Goal: Task Accomplishment & Management: Use online tool/utility

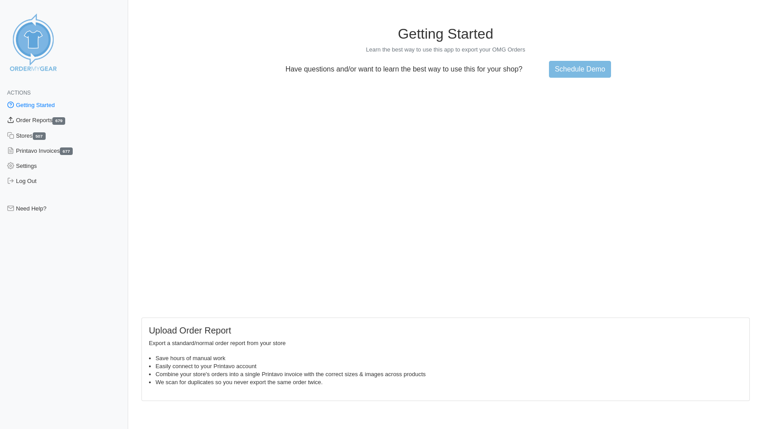
click at [40, 116] on link "Order Reports 679" at bounding box center [64, 120] width 128 height 15
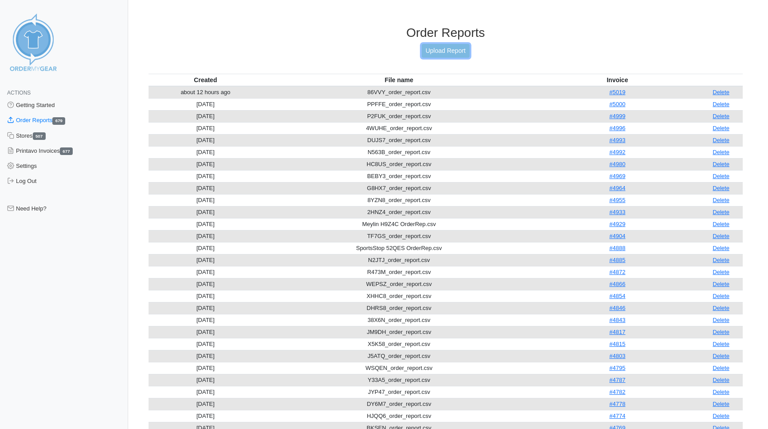
click at [437, 52] on link "Upload Report" at bounding box center [446, 51] width 48 height 14
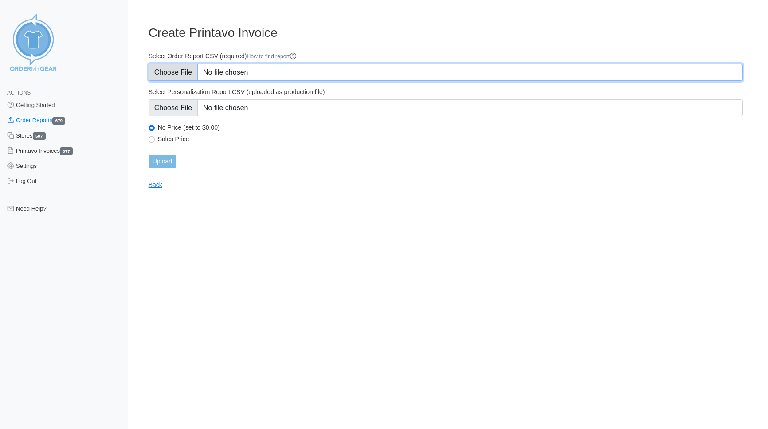
click at [166, 76] on input "Select Order Report CSV (required) How to find report" at bounding box center [446, 72] width 594 height 17
type input "C:\fakepath\CHEPJ_order_report.csv"
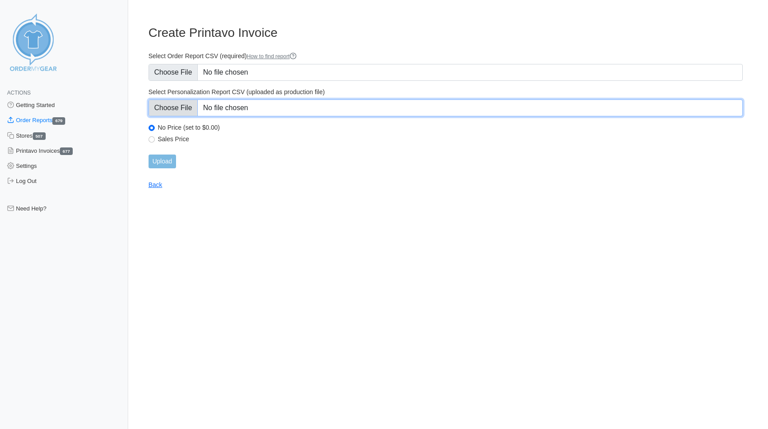
click at [172, 113] on input "Select Personalization Report CSV (uploaded as production file)" at bounding box center [446, 107] width 594 height 17
type input "C:\fakepath\CHEPJ_personalization_report.csv"
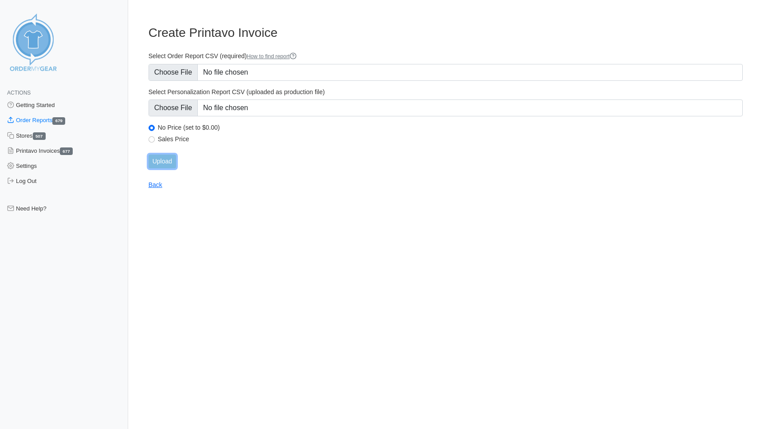
click at [166, 161] on input "Upload" at bounding box center [163, 161] width 28 height 14
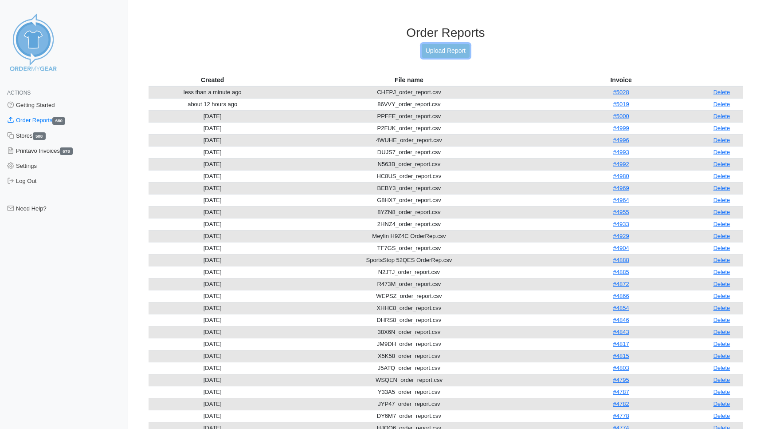
click at [445, 49] on link "Upload Report" at bounding box center [446, 51] width 48 height 14
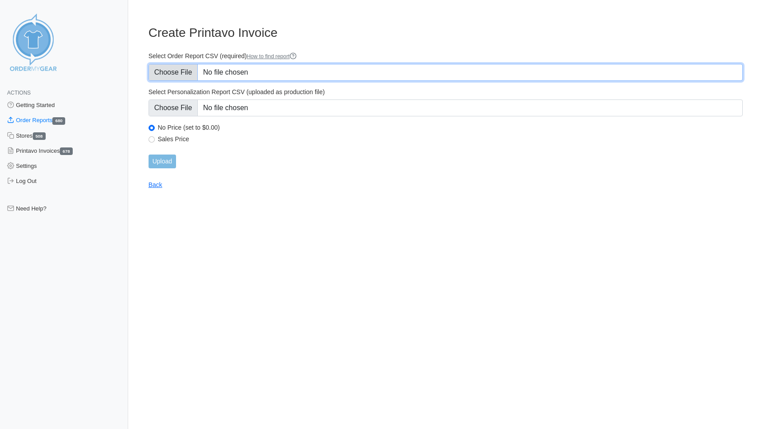
click at [173, 72] on input "Select Order Report CSV (required) How to find report" at bounding box center [446, 72] width 594 height 17
type input "C:\fakepath\BZJE6_order_report.csv"
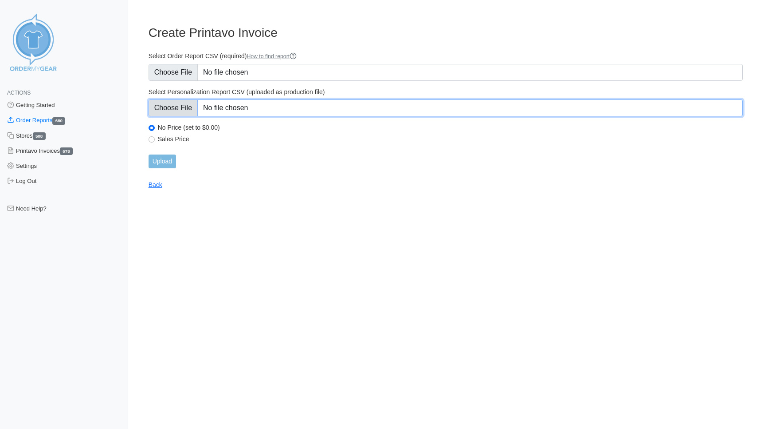
click at [179, 103] on input "Select Personalization Report CSV (uploaded as production file)" at bounding box center [446, 107] width 594 height 17
type input "C:\fakepath\BZJE6_personalization_report.csv"
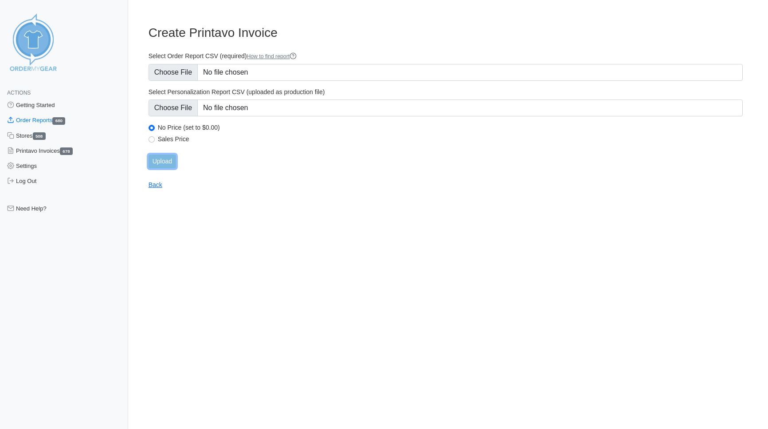
click at [166, 164] on input "Upload" at bounding box center [163, 161] width 28 height 14
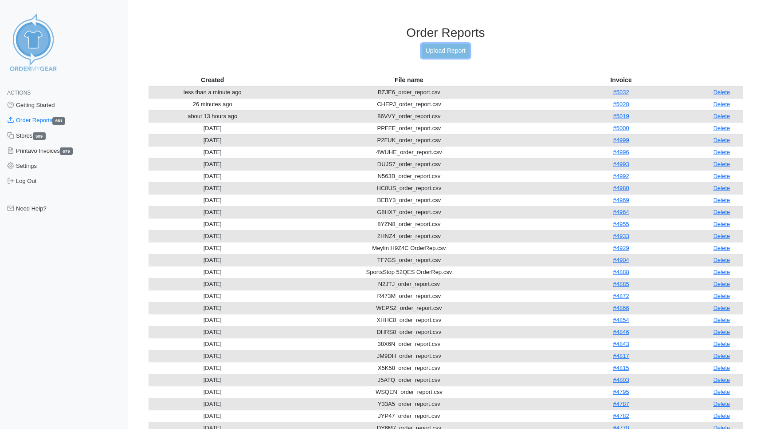
click at [442, 45] on link "Upload Report" at bounding box center [446, 51] width 48 height 14
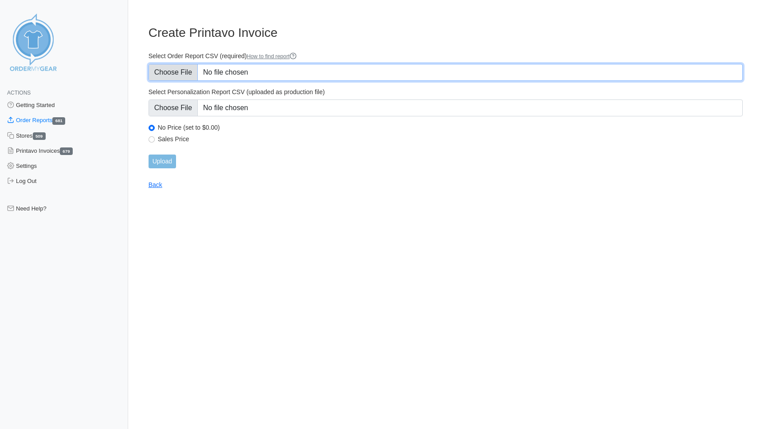
click at [163, 67] on input "Select Order Report CSV (required) How to find report" at bounding box center [446, 72] width 594 height 17
type input "C:\fakepath\HMVJK_order_report.csv"
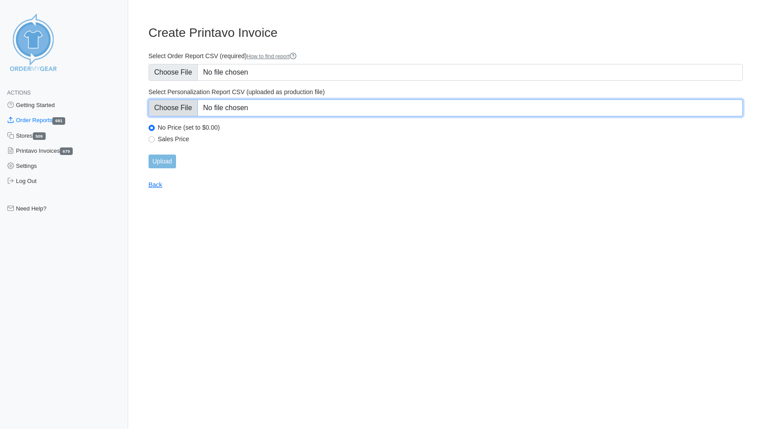
click at [167, 110] on input "Select Personalization Report CSV (uploaded as production file)" at bounding box center [446, 107] width 594 height 17
type input "C:\fakepath\HMVJK_personalization_report.csv"
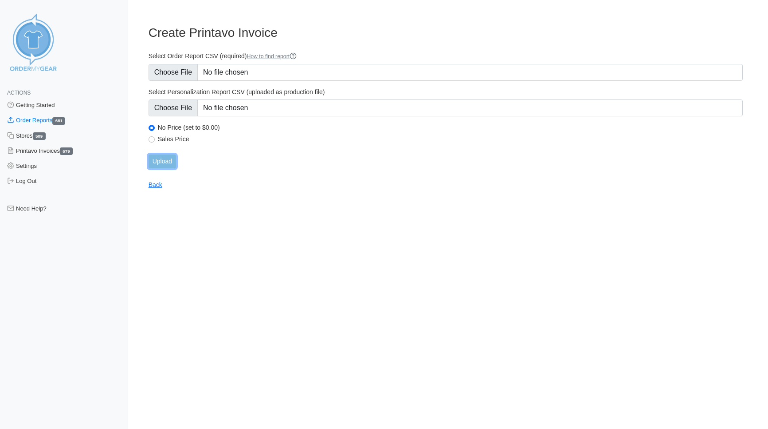
click at [170, 159] on input "Upload" at bounding box center [163, 161] width 28 height 14
